Goal: Information Seeking & Learning: Learn about a topic

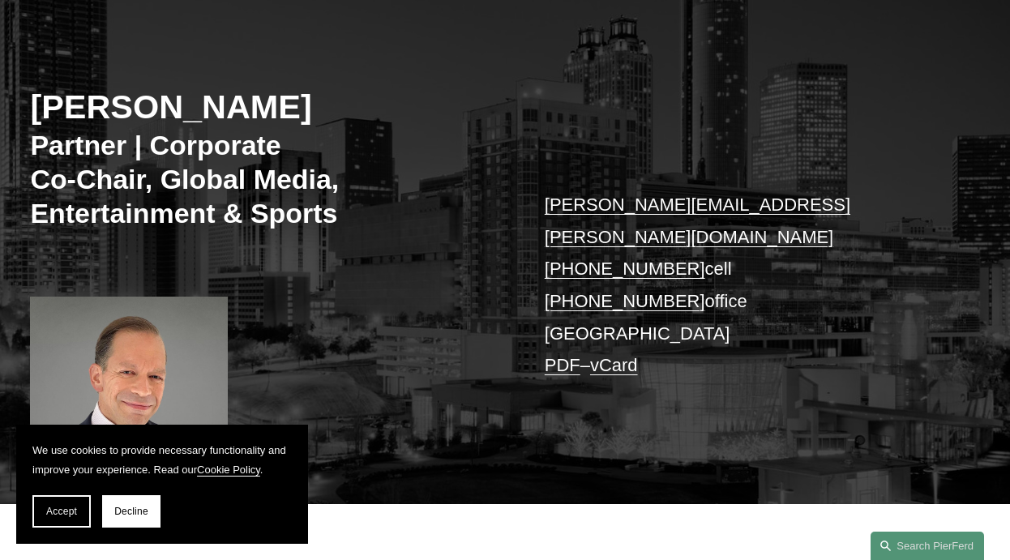
scroll to position [232, 0]
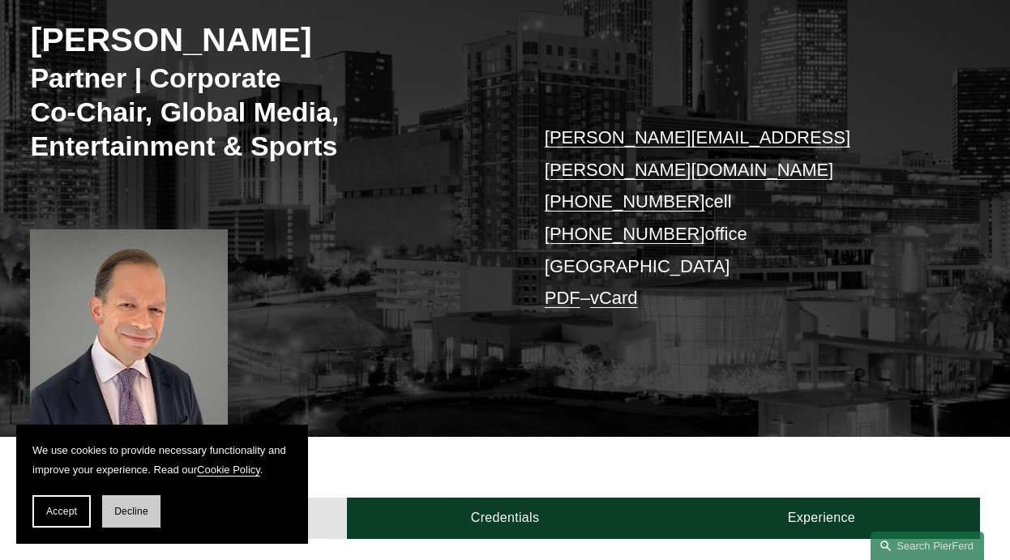
click at [139, 517] on button "Decline" at bounding box center [131, 511] width 58 height 32
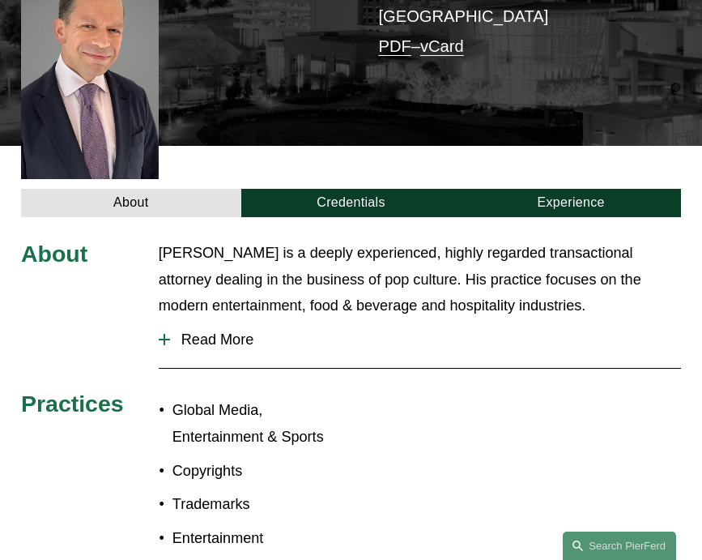
scroll to position [407, 0]
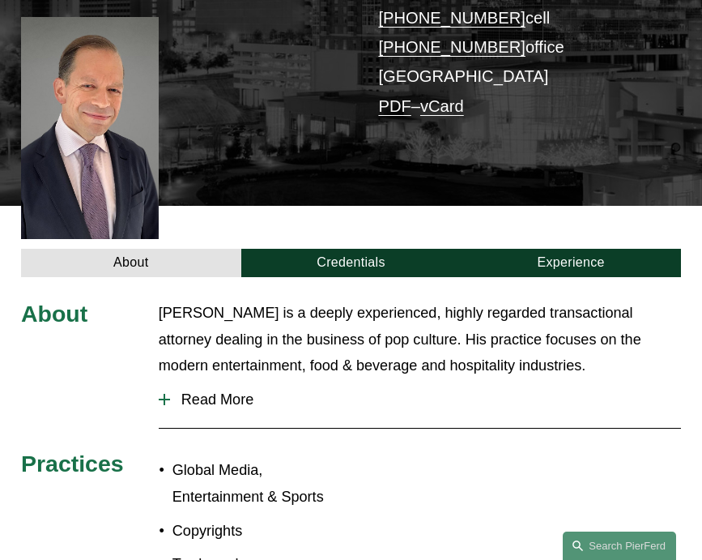
click at [228, 391] on span "Read More" at bounding box center [425, 399] width 511 height 17
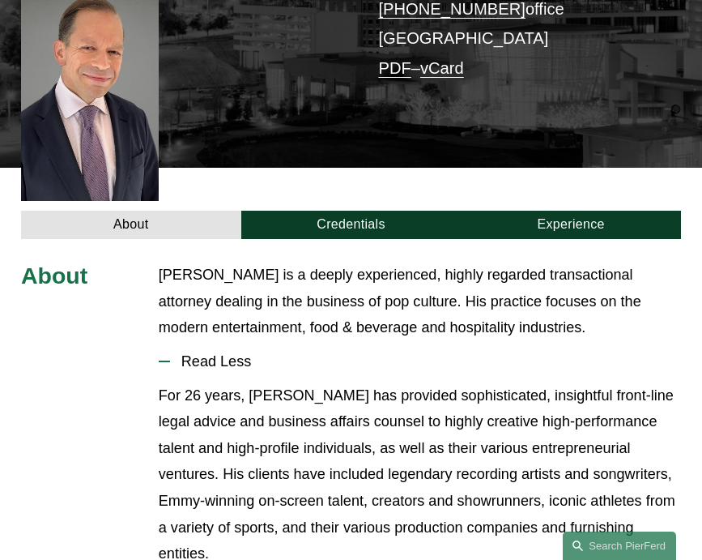
scroll to position [428, 0]
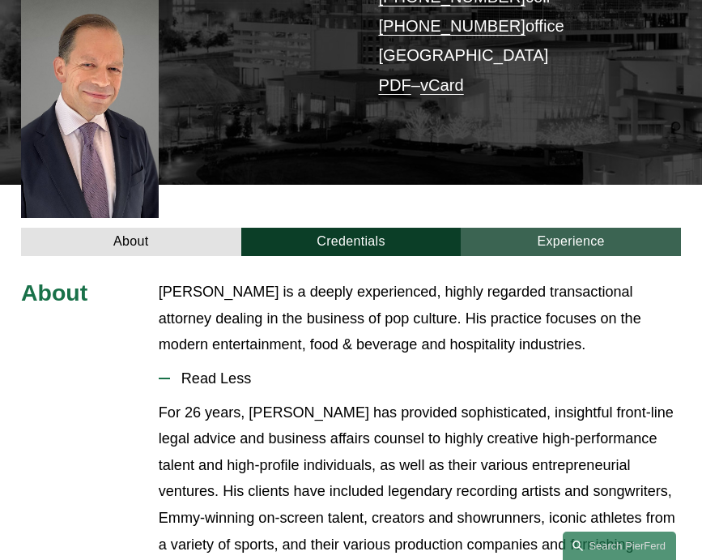
click at [553, 228] on link "Experience" at bounding box center [571, 242] width 220 height 28
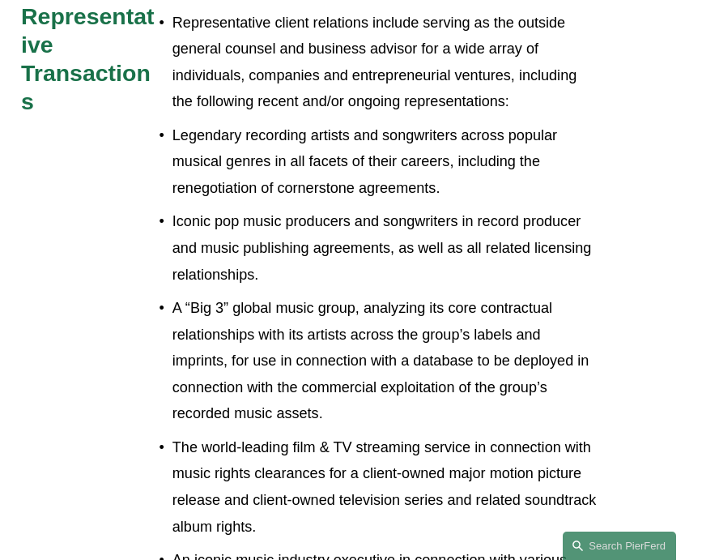
scroll to position [847, 0]
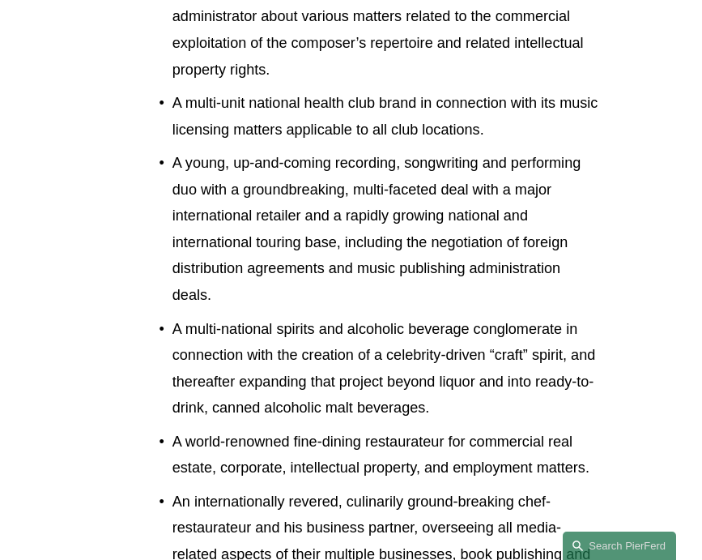
scroll to position [2071, 0]
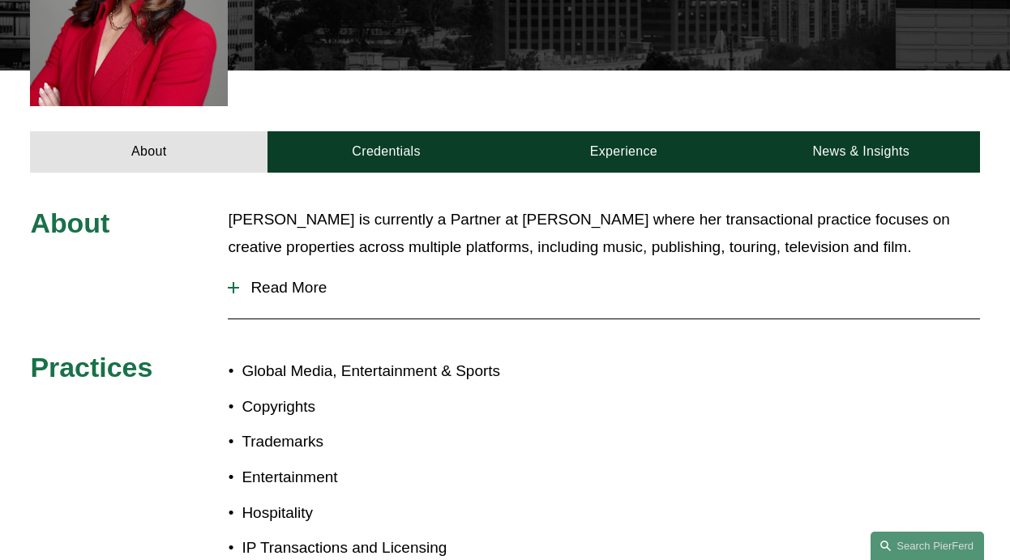
scroll to position [597, 0]
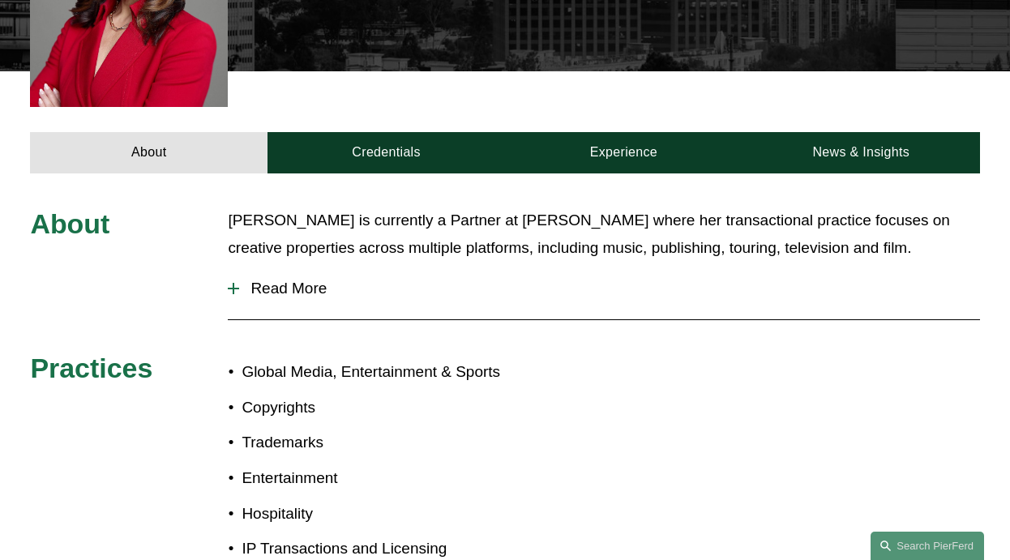
click at [284, 280] on span "Read More" at bounding box center [609, 289] width 740 height 18
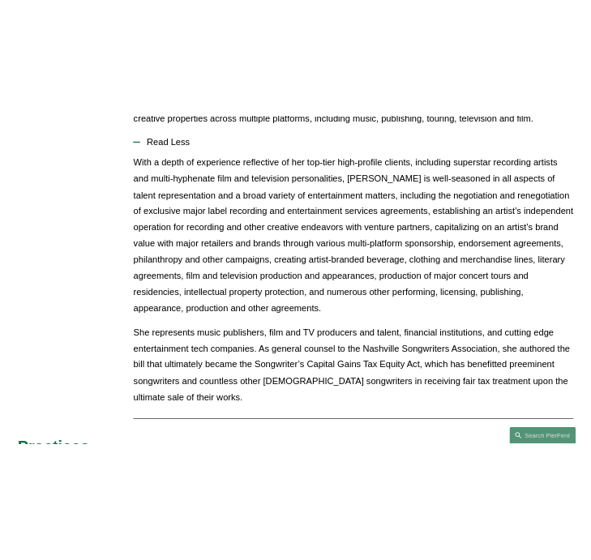
scroll to position [1117, 0]
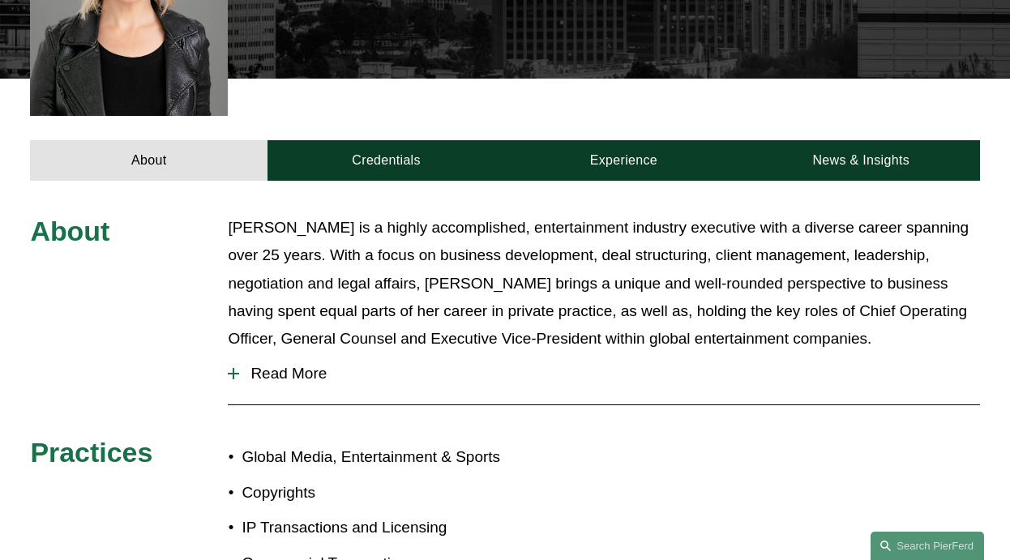
scroll to position [531, 0]
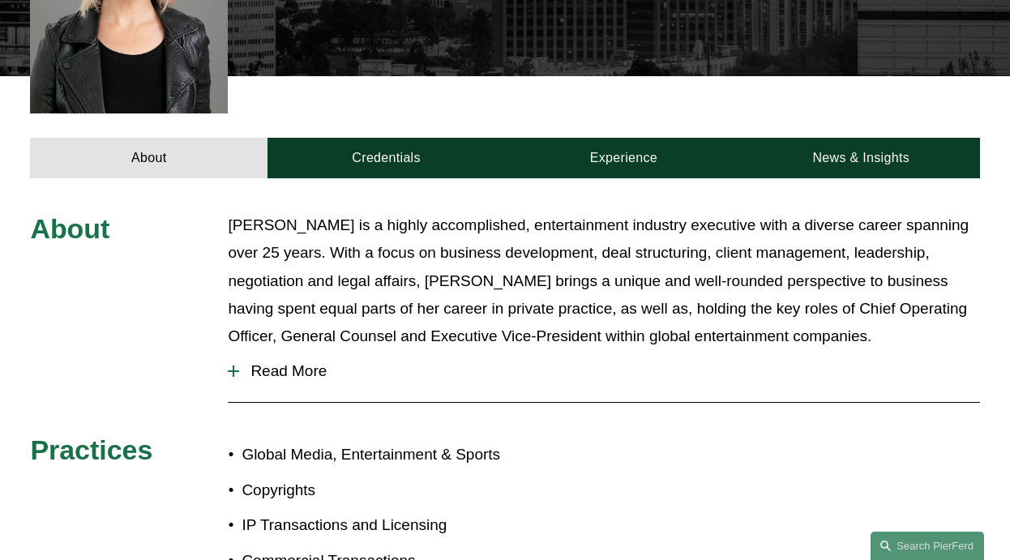
click at [261, 362] on span "Read More" at bounding box center [609, 371] width 740 height 18
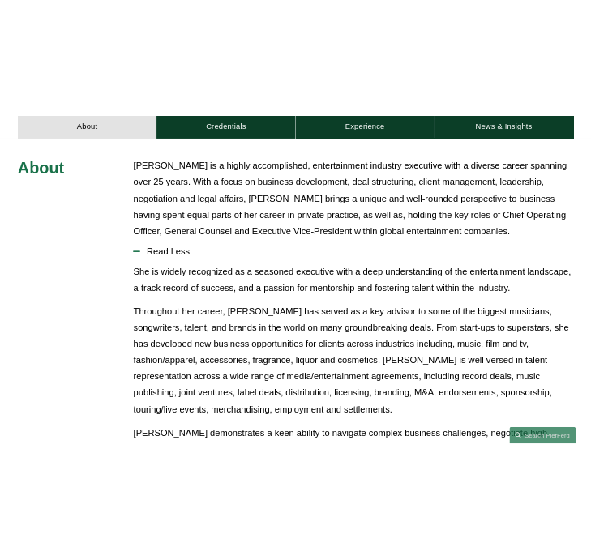
scroll to position [818, 0]
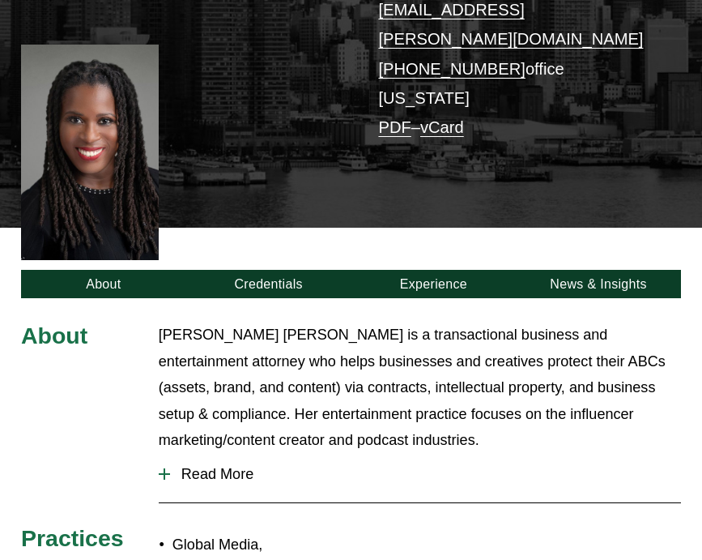
scroll to position [310, 0]
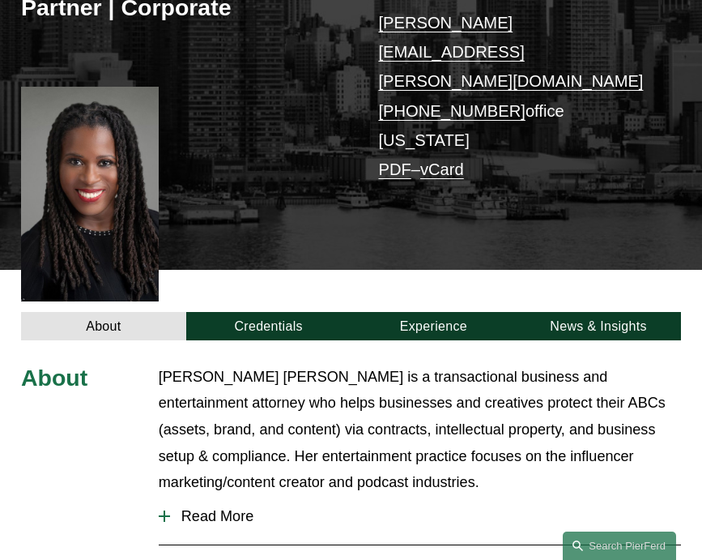
click at [247, 496] on button "Read More" at bounding box center [420, 516] width 523 height 41
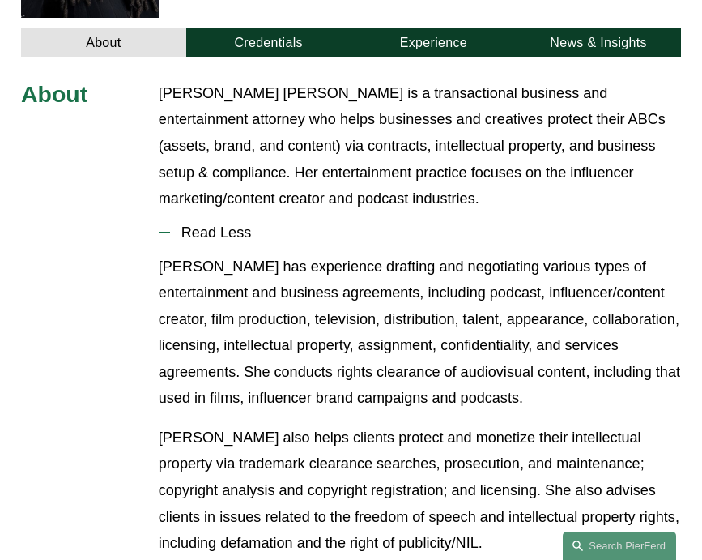
scroll to position [596, 0]
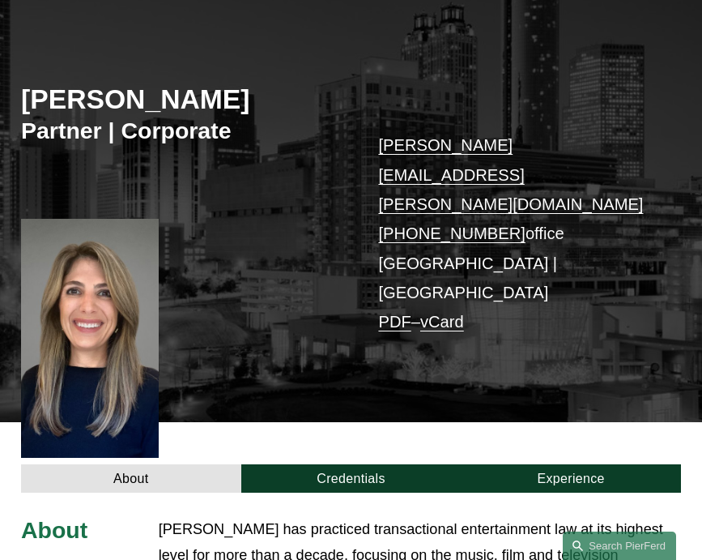
scroll to position [339, 0]
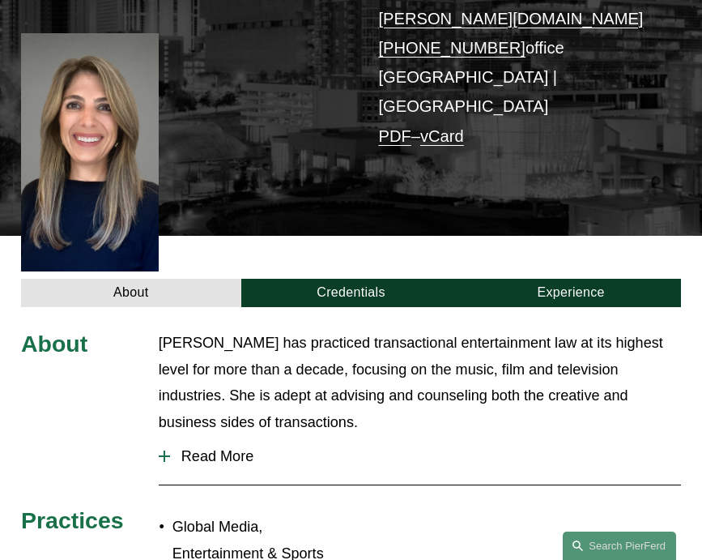
click at [258, 436] on button "Read More" at bounding box center [420, 456] width 523 height 41
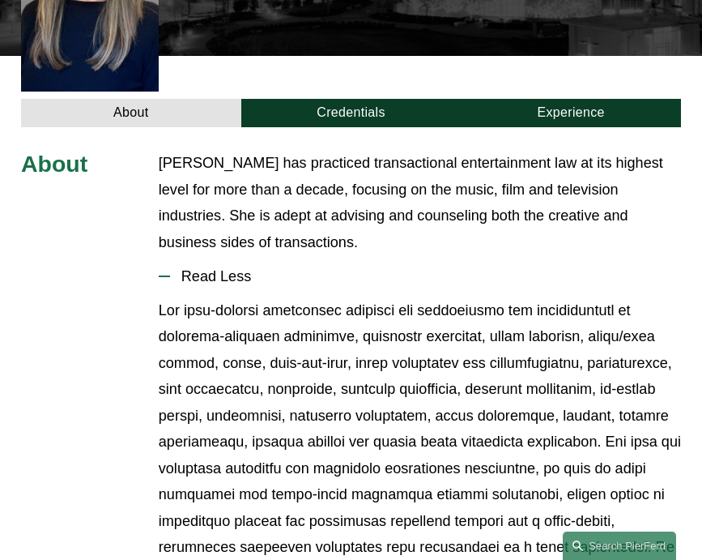
scroll to position [530, 0]
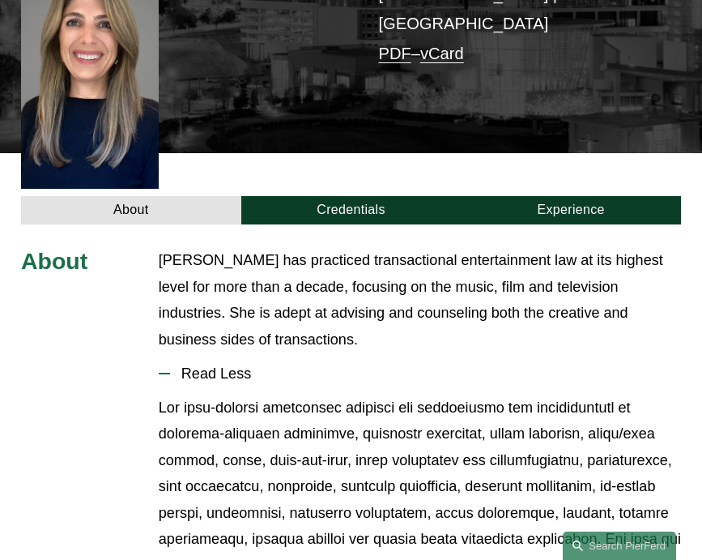
scroll to position [0, 0]
